Goal: Obtain resource: Obtain resource

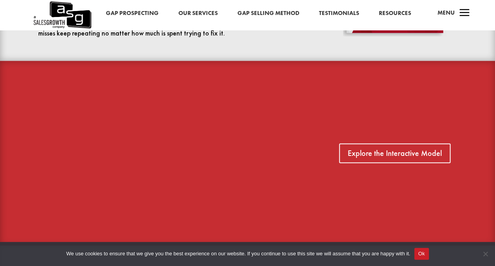
scroll to position [473, 0]
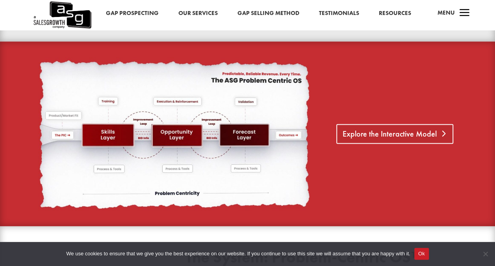
click at [430, 134] on link "Explore the Interactive Model" at bounding box center [394, 134] width 117 height 20
click at [406, 13] on link "Resources" at bounding box center [395, 13] width 32 height 10
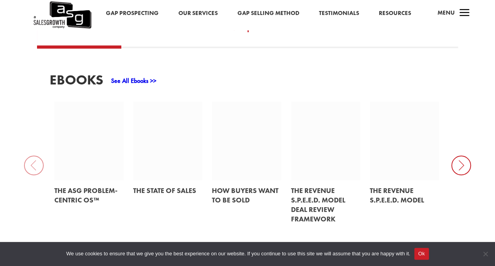
scroll to position [276, 0]
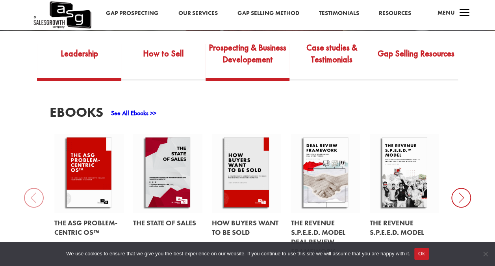
click at [246, 60] on link "Prospecting & Business Developement" at bounding box center [248, 59] width 84 height 37
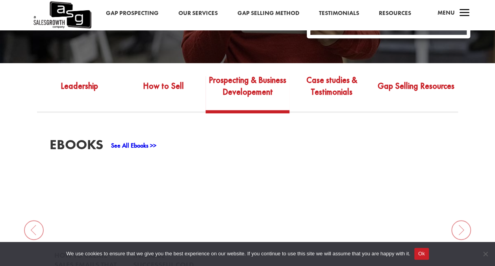
scroll to position [236, 0]
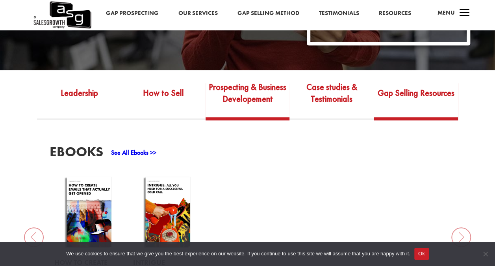
click at [411, 95] on link "Gap Selling Resources" at bounding box center [416, 98] width 84 height 37
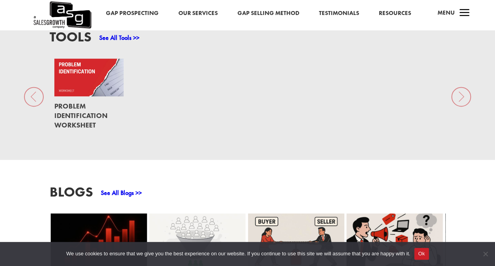
scroll to position [552, 0]
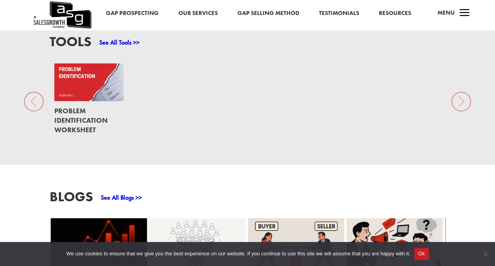
click at [82, 121] on link at bounding box center [88, 120] width 69 height 39
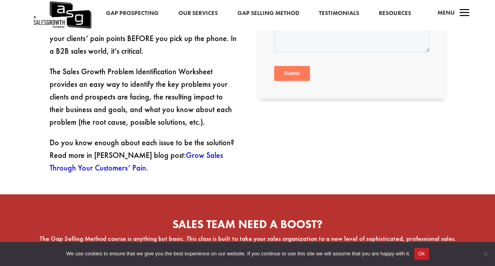
scroll to position [315, 0]
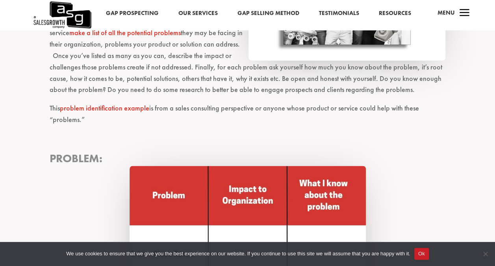
scroll to position [512, 0]
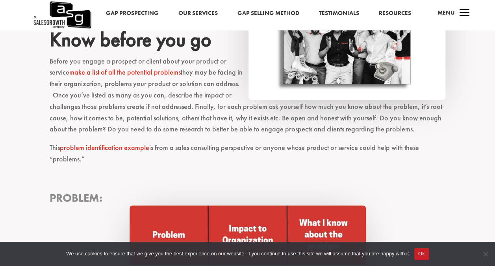
click at [125, 148] on link "problem identification example" at bounding box center [104, 147] width 89 height 9
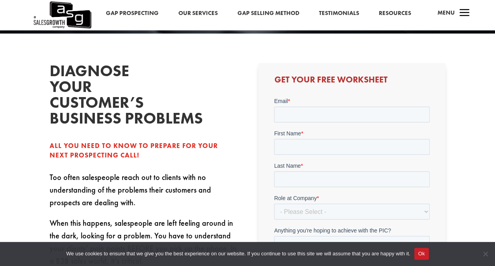
scroll to position [158, 0]
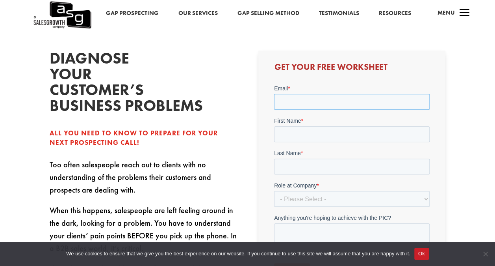
click at [299, 100] on input "Email *" at bounding box center [352, 101] width 156 height 16
type input "carrillo.dan@hotmail.com"
click at [312, 132] on div "First Name *" at bounding box center [352, 128] width 156 height 25
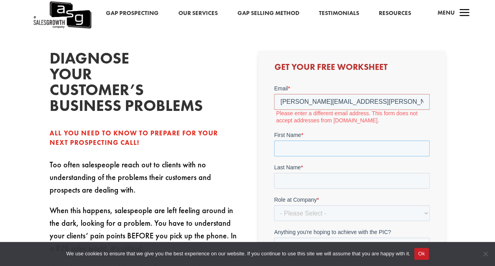
type input "Daniel"
click at [310, 178] on input "Last Name *" at bounding box center [352, 180] width 156 height 16
type input "Carrillo"
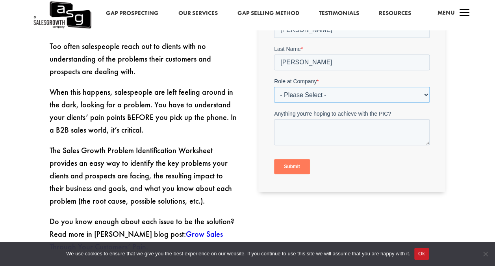
click at [315, 95] on select "- Please Select - C-Level (CRO, CSO, etc) Senior Leadership (VP of Sales, VP of…" at bounding box center [352, 95] width 156 height 16
select select "Director/Manager (Sales Director, Regional Sales Manager, etc)"
click at [274, 102] on select "- Please Select - C-Level (CRO, CSO, etc) Senior Leadership (VP of Sales, VP of…" at bounding box center [352, 95] width 156 height 16
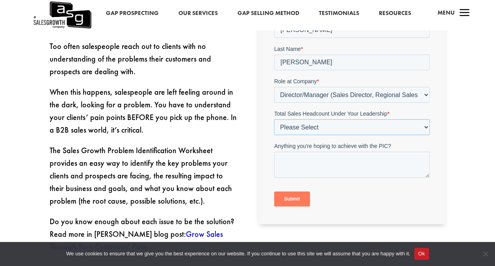
click at [315, 130] on select "Please Select Just Me 1-9 10-19 20-49 50-99 100+" at bounding box center [352, 127] width 156 height 16
select select "Just Me"
click at [274, 135] on select "Please Select Just Me 1-9 10-19 20-49 50-99 100+" at bounding box center [352, 127] width 156 height 16
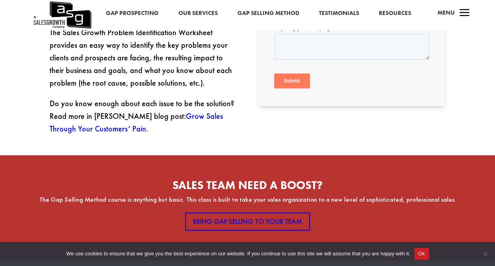
scroll to position [394, 0]
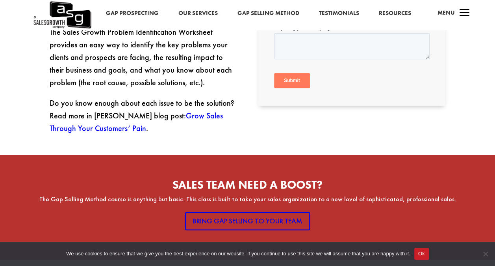
click at [297, 79] on input "Submit" at bounding box center [292, 80] width 36 height 15
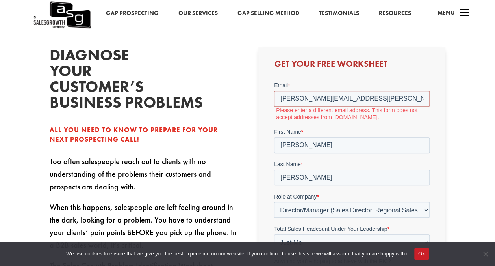
scroll to position [158, 0]
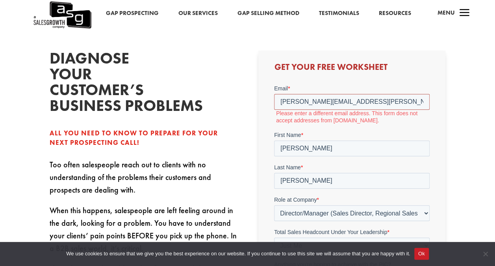
click at [361, 101] on input "carrillo.dan@hotmail.com" at bounding box center [352, 101] width 156 height 16
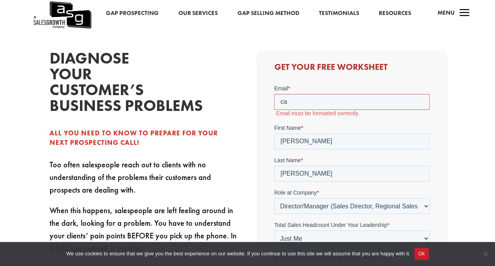
type input "c"
type input "daniel.carrillo@imageaccess.de"
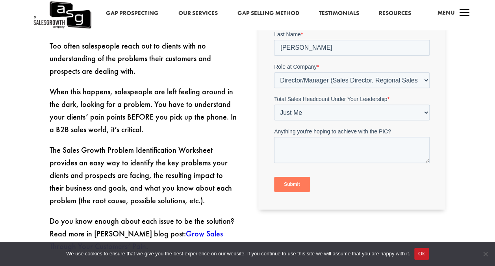
scroll to position [315, 0]
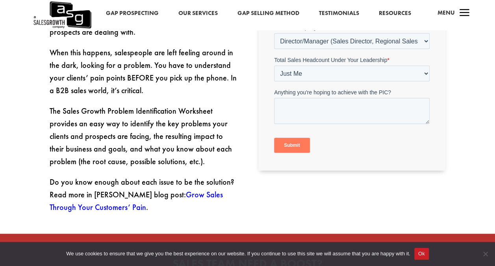
click at [295, 142] on input "Submit" at bounding box center [292, 145] width 36 height 15
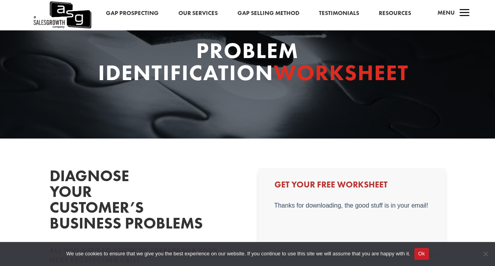
scroll to position [118, 0]
